Goal: Navigation & Orientation: Find specific page/section

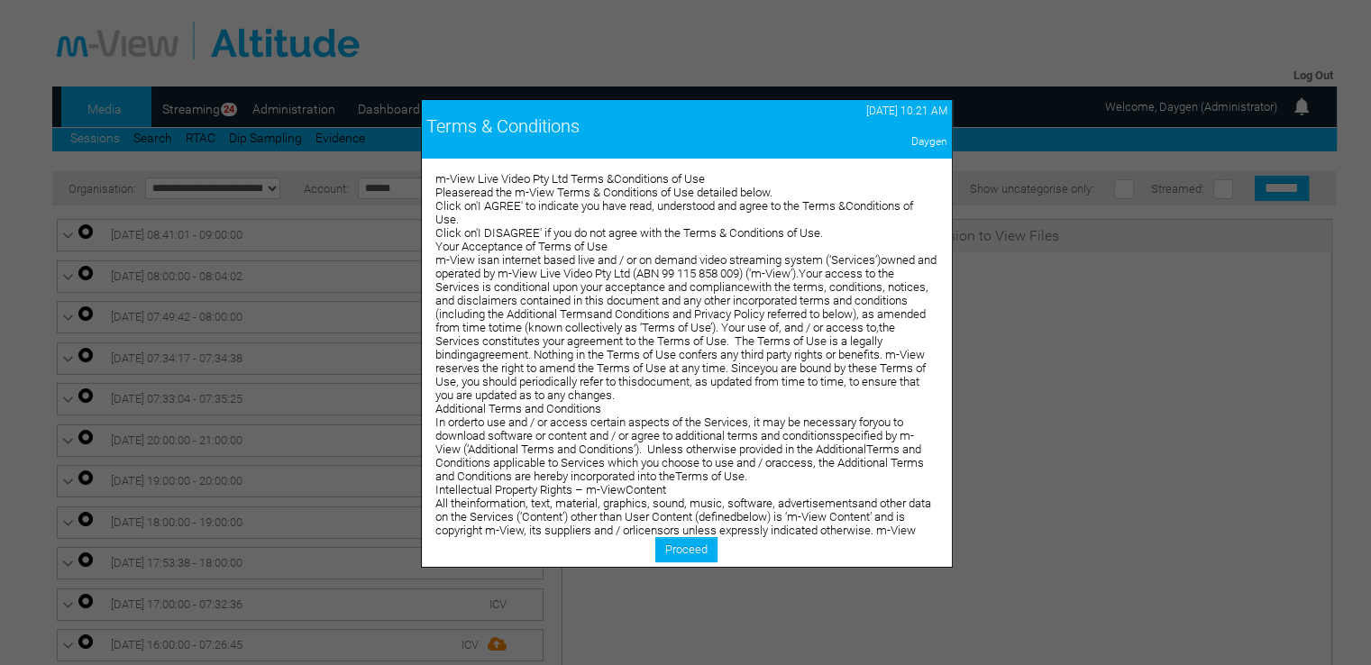
click at [833, 459] on span "In orderto use and / or access certain aspects of the Services, it may be neces…" at bounding box center [679, 450] width 489 height 68
click at [691, 558] on link "Proceed" at bounding box center [686, 549] width 62 height 25
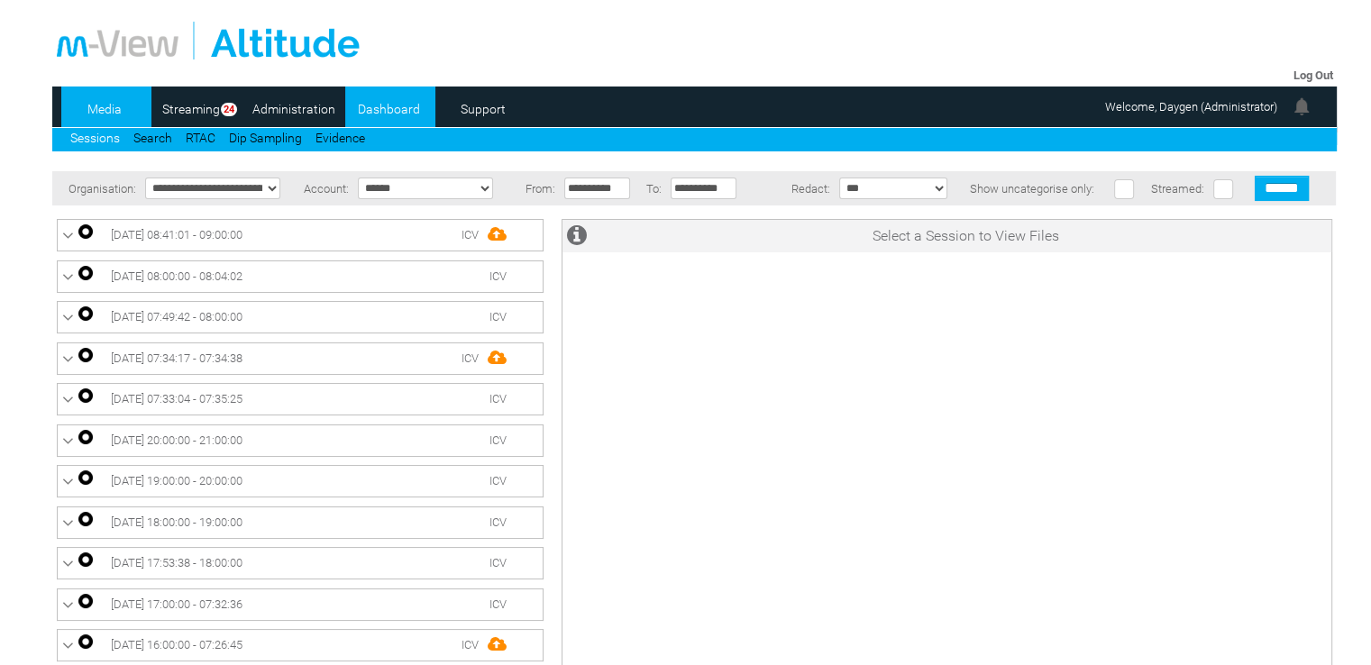
click at [386, 108] on link "Dashboard" at bounding box center [388, 109] width 87 height 27
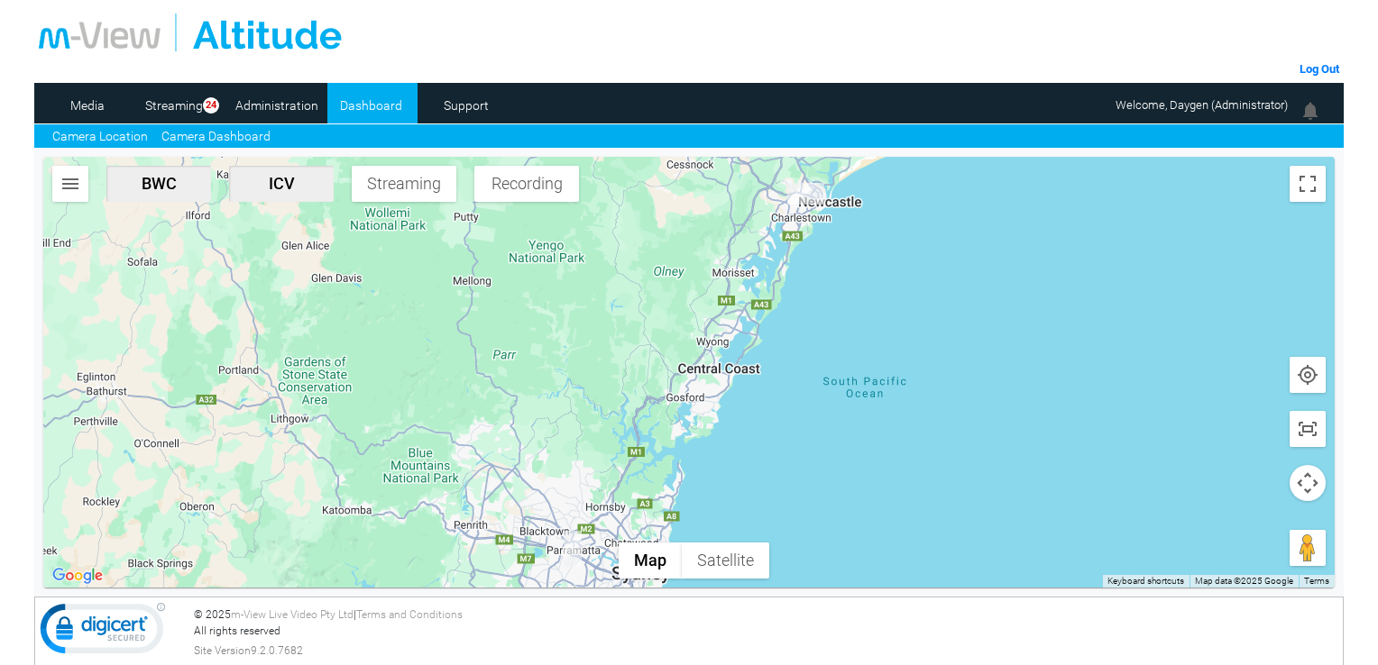
click at [258, 138] on link "Camera Dashboard" at bounding box center [215, 136] width 109 height 19
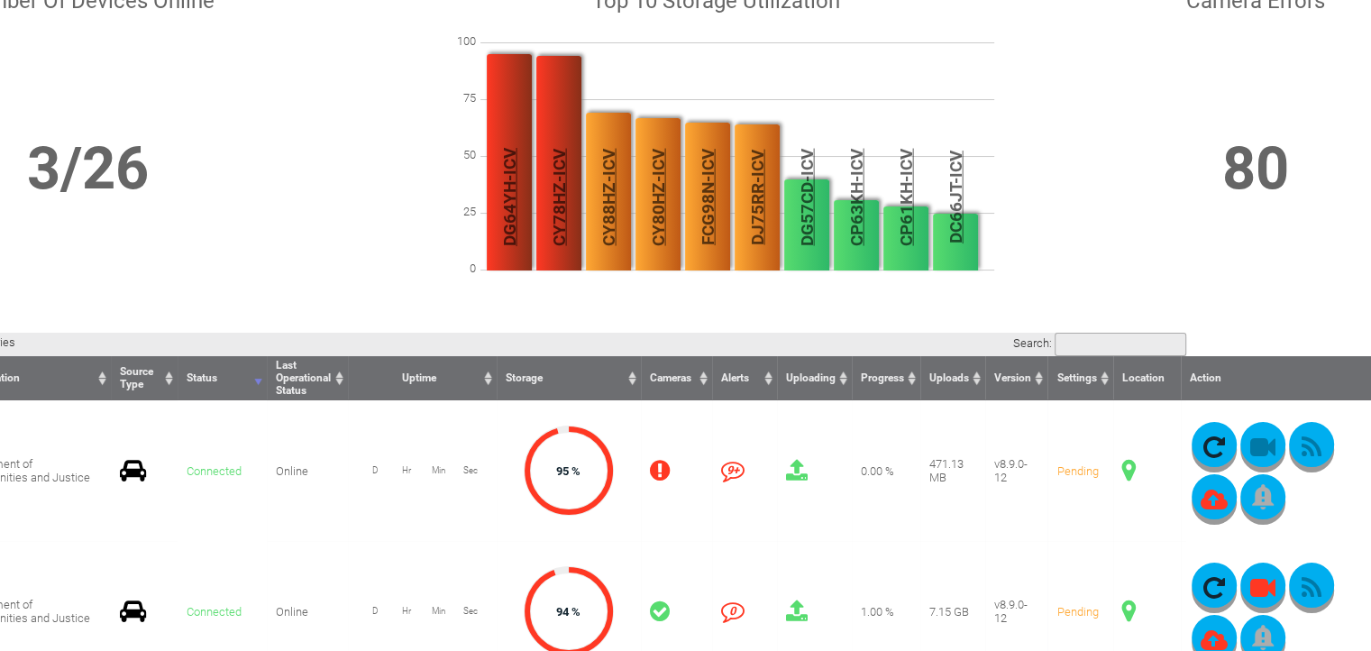
scroll to position [180, 0]
